Goal: Transaction & Acquisition: Purchase product/service

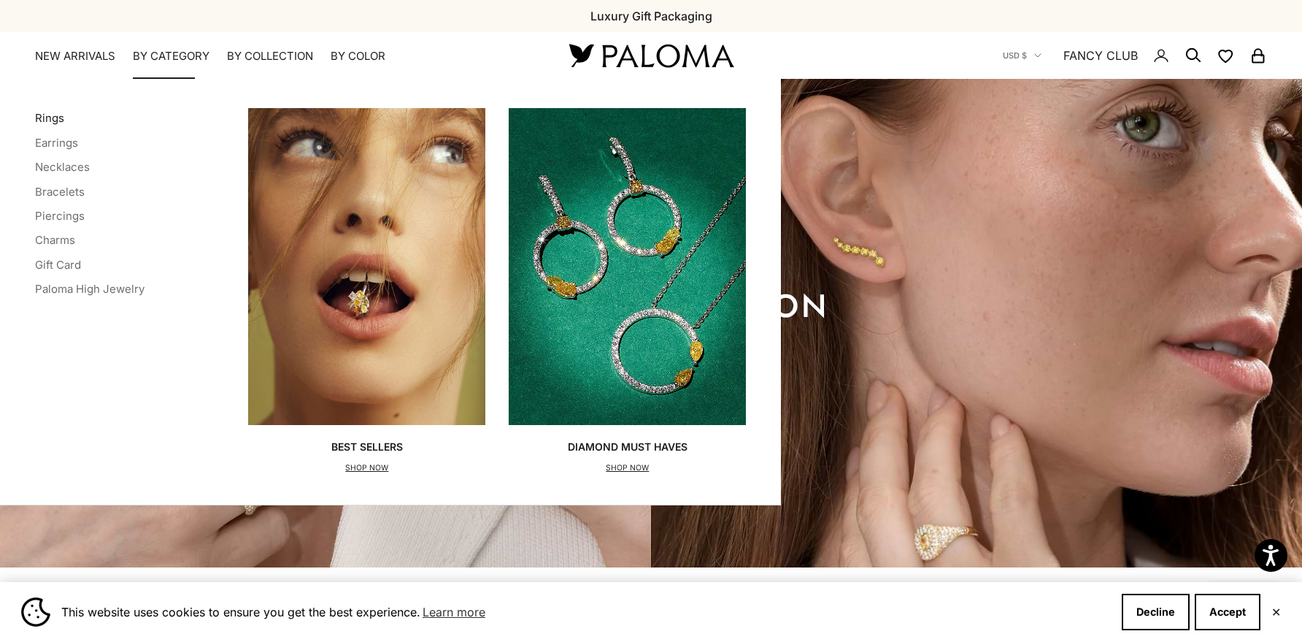
click at [56, 120] on link "Rings" at bounding box center [49, 118] width 29 height 14
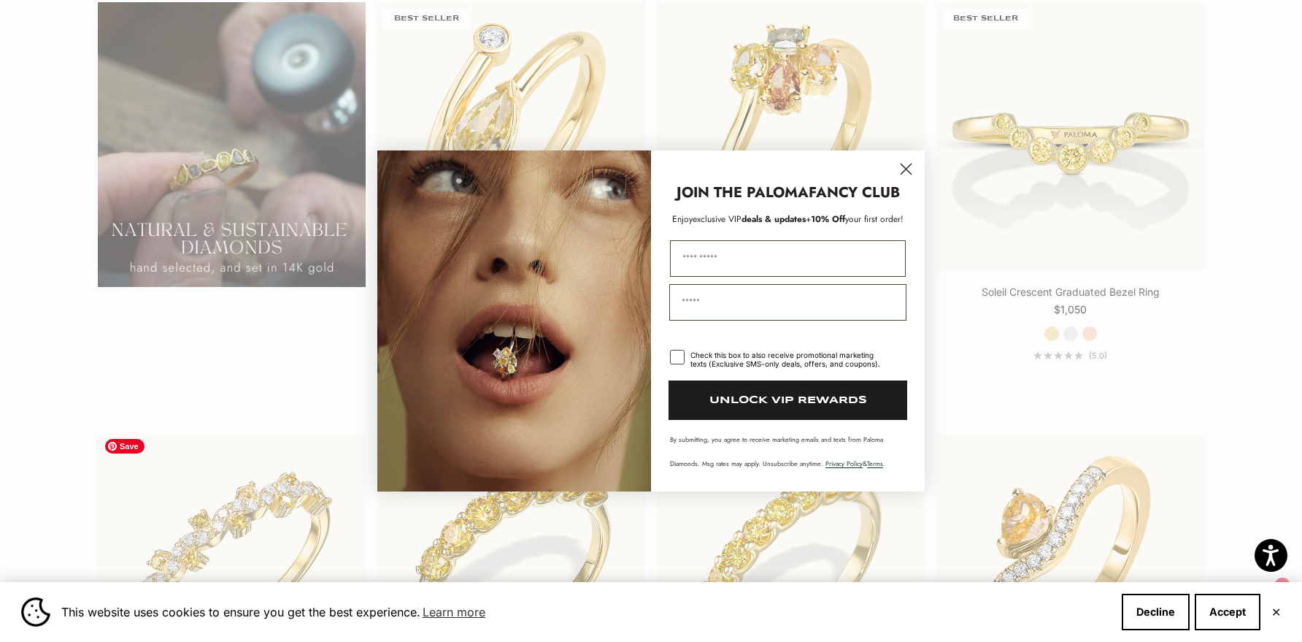
scroll to position [1828, 0]
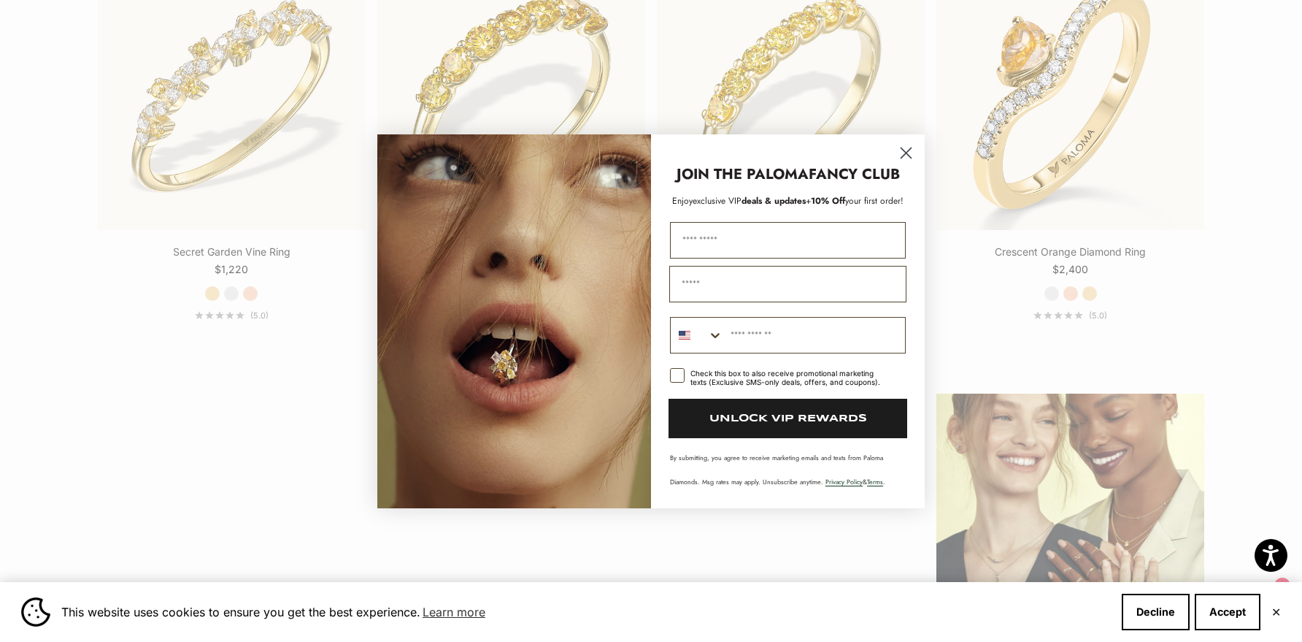
click at [909, 149] on icon "Close dialog" at bounding box center [906, 152] width 10 height 10
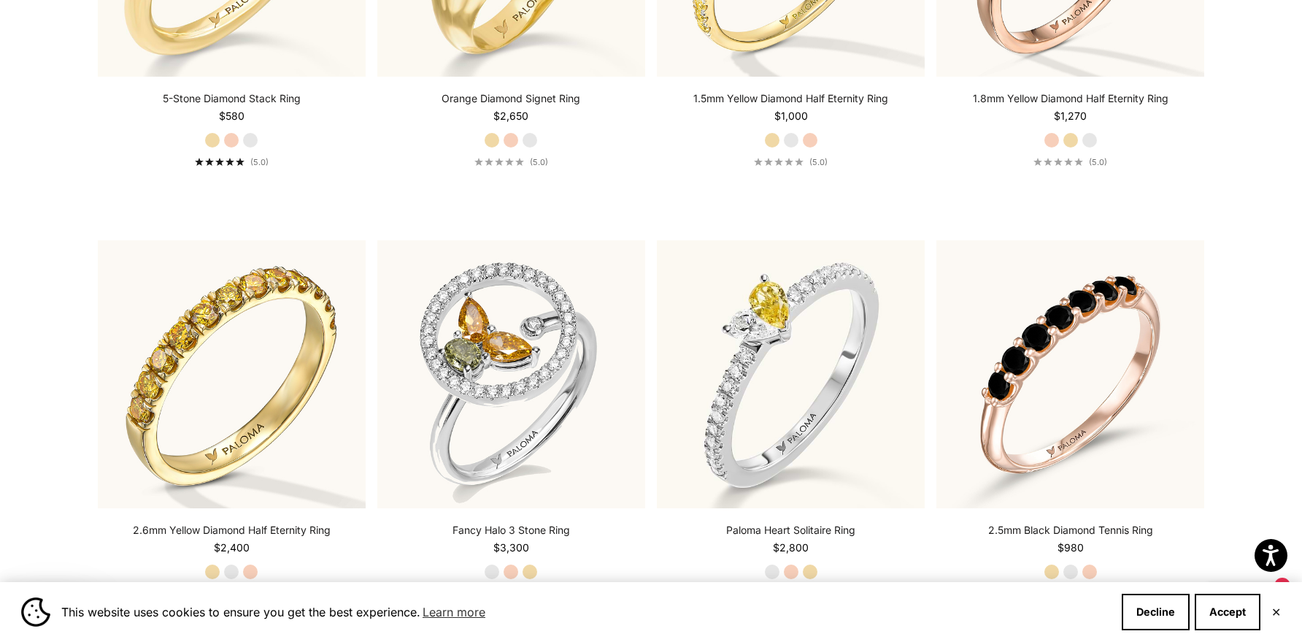
scroll to position [4976, 0]
